Goal: Task Accomplishment & Management: Manage account settings

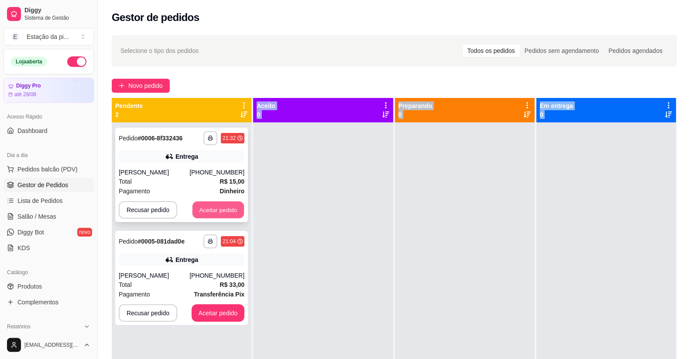
click at [213, 204] on button "Aceitar pedido" at bounding box center [219, 209] width 52 height 17
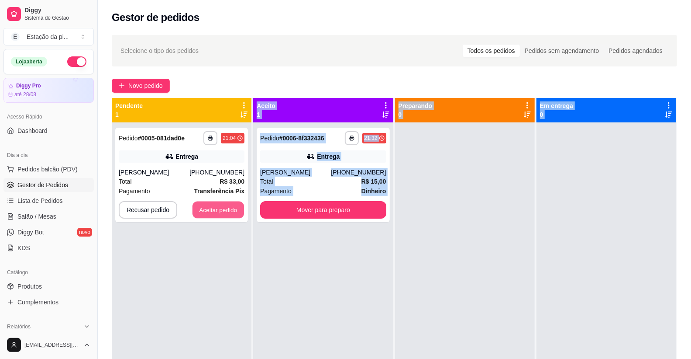
click at [225, 208] on button "Aceitar pedido" at bounding box center [219, 209] width 52 height 17
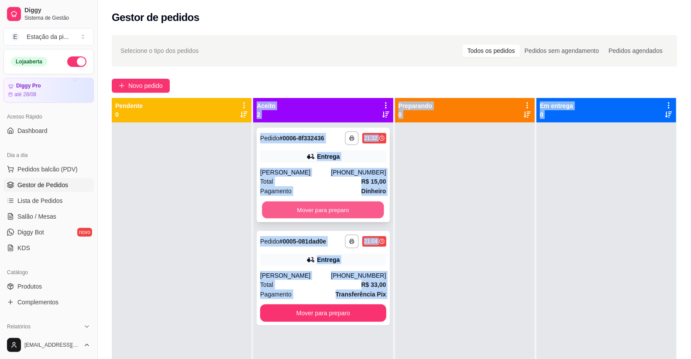
click at [321, 211] on button "Mover para preparo" at bounding box center [323, 209] width 122 height 17
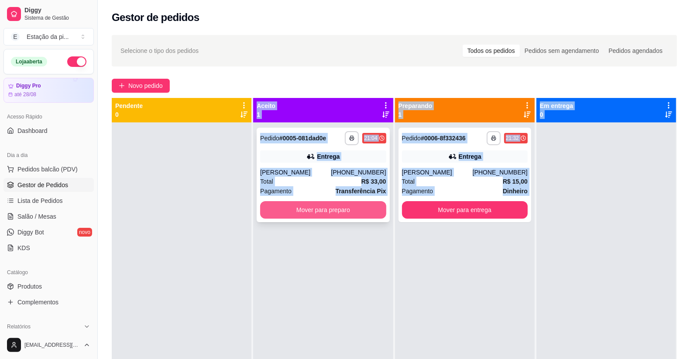
click at [344, 210] on button "Mover para preparo" at bounding box center [323, 209] width 126 height 17
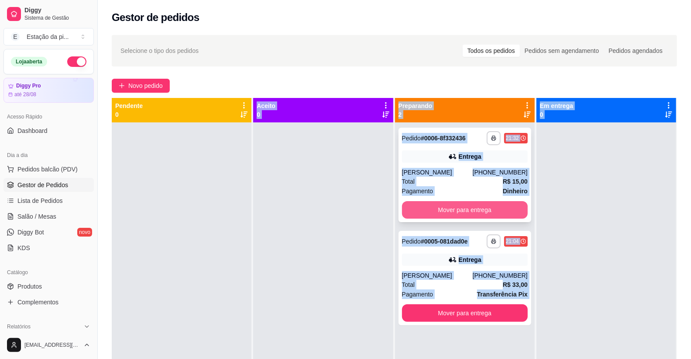
click at [464, 211] on button "Mover para entrega" at bounding box center [465, 209] width 126 height 17
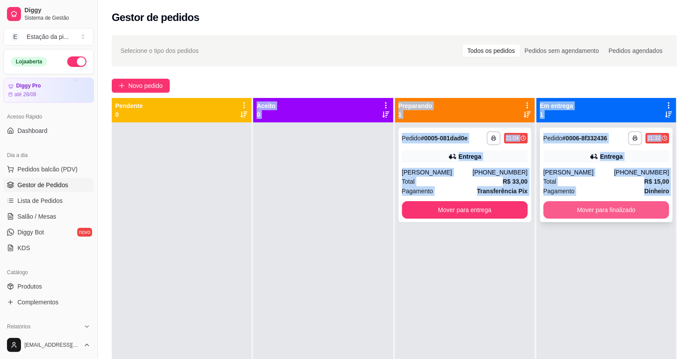
click at [601, 206] on button "Mover para finalizado" at bounding box center [607, 209] width 126 height 17
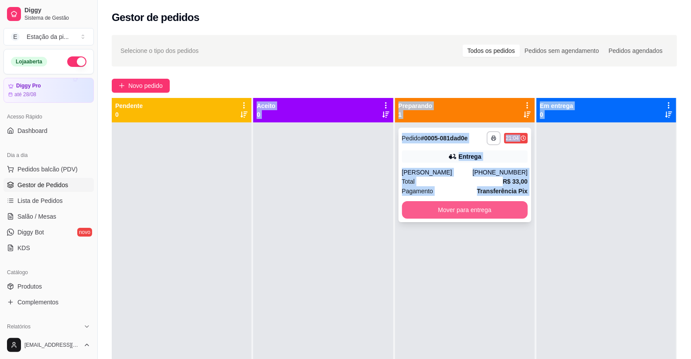
click at [492, 212] on button "Mover para entrega" at bounding box center [465, 209] width 126 height 17
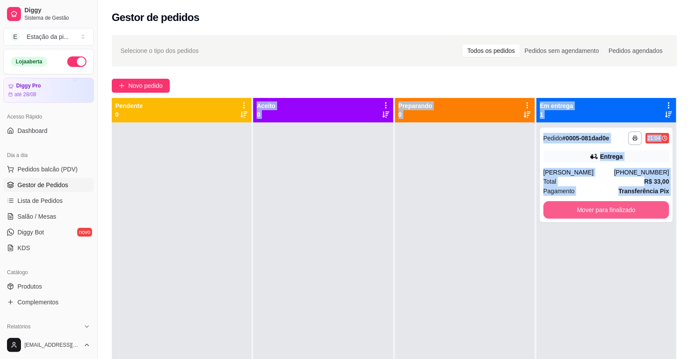
click at [597, 207] on button "Mover para finalizado" at bounding box center [607, 209] width 126 height 17
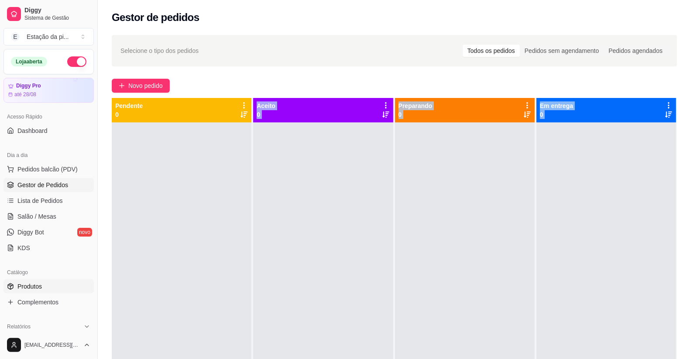
click at [25, 286] on span "Produtos" at bounding box center [29, 286] width 24 height 9
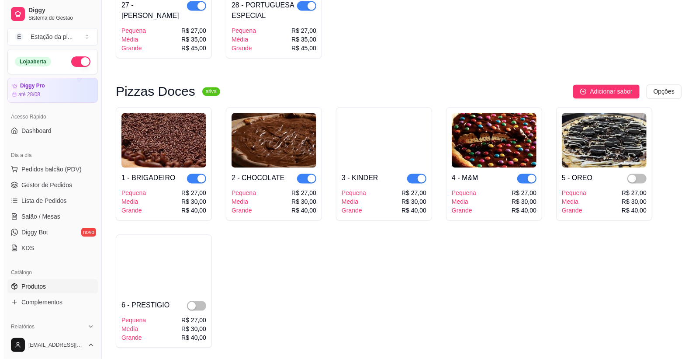
scroll to position [1164, 0]
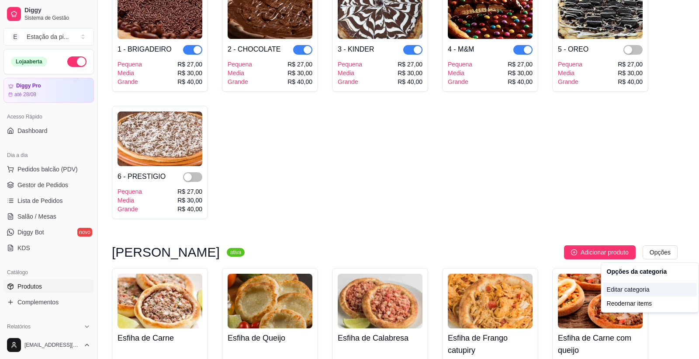
click at [649, 293] on div "Editar categoria" at bounding box center [649, 289] width 93 height 14
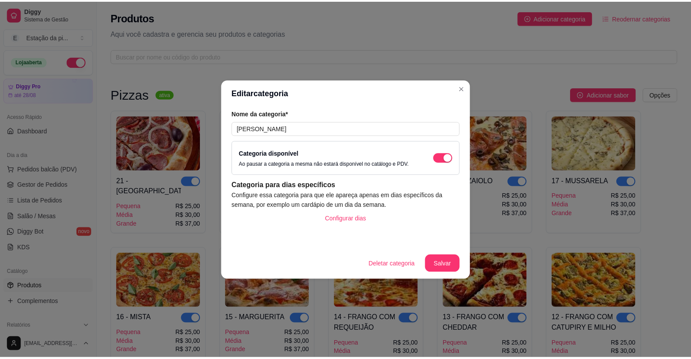
scroll to position [1239, 0]
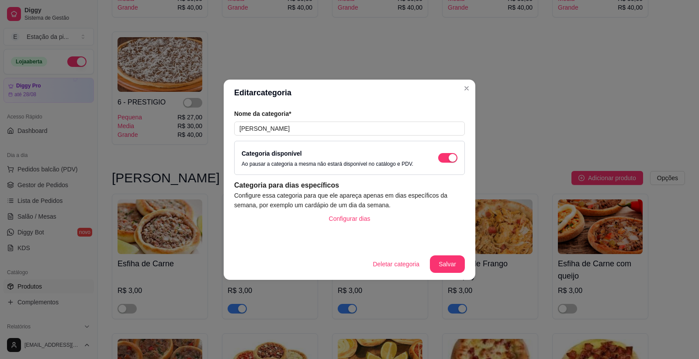
drag, startPoint x: 442, startPoint y: 155, endPoint x: 439, endPoint y: 238, distance: 83.4
click at [440, 156] on span "button" at bounding box center [447, 158] width 19 height 10
drag, startPoint x: 442, startPoint y: 274, endPoint x: 442, endPoint y: 259, distance: 14.4
click at [442, 272] on footer "Deletar categoria Salvar" at bounding box center [350, 263] width 252 height 31
click at [443, 258] on button "Salvar" at bounding box center [447, 263] width 35 height 17
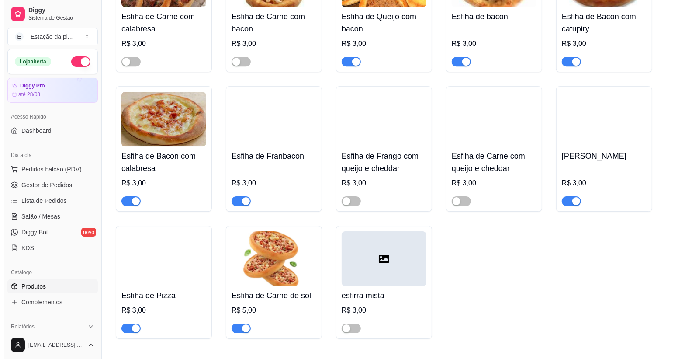
scroll to position [1675, 0]
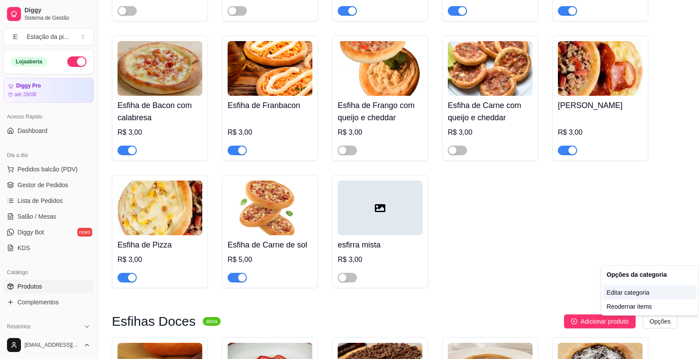
click at [648, 293] on div "Editar categoria" at bounding box center [649, 292] width 93 height 14
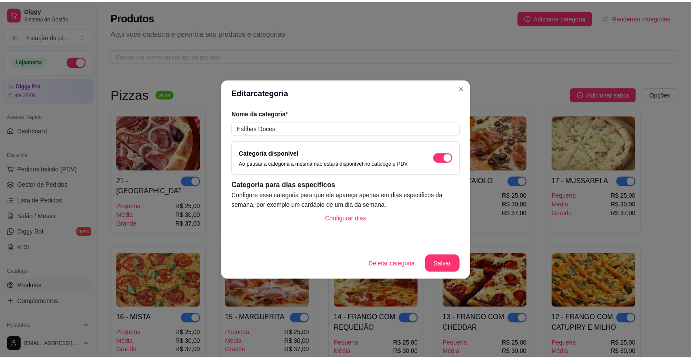
scroll to position [1820, 0]
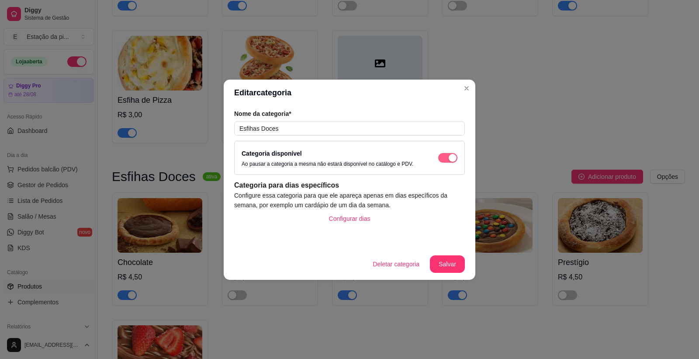
click at [443, 159] on span "button" at bounding box center [447, 158] width 19 height 10
click at [435, 262] on button "Salvar" at bounding box center [447, 263] width 35 height 17
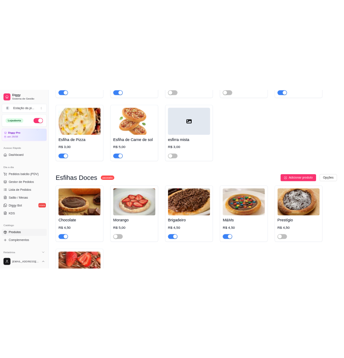
scroll to position [0, 0]
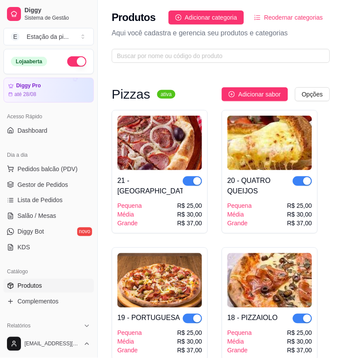
click at [71, 63] on button "button" at bounding box center [76, 61] width 19 height 10
